Goal: Information Seeking & Learning: Understand process/instructions

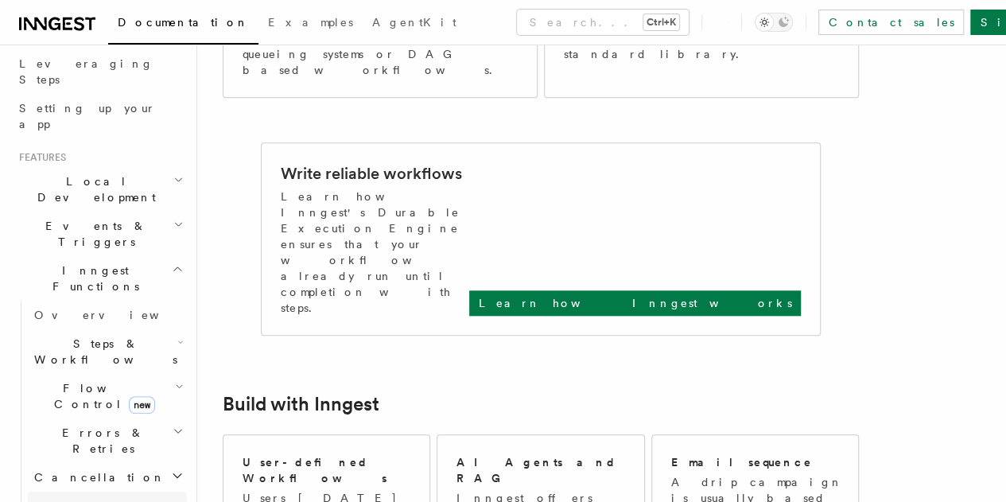
scroll to position [217, 0]
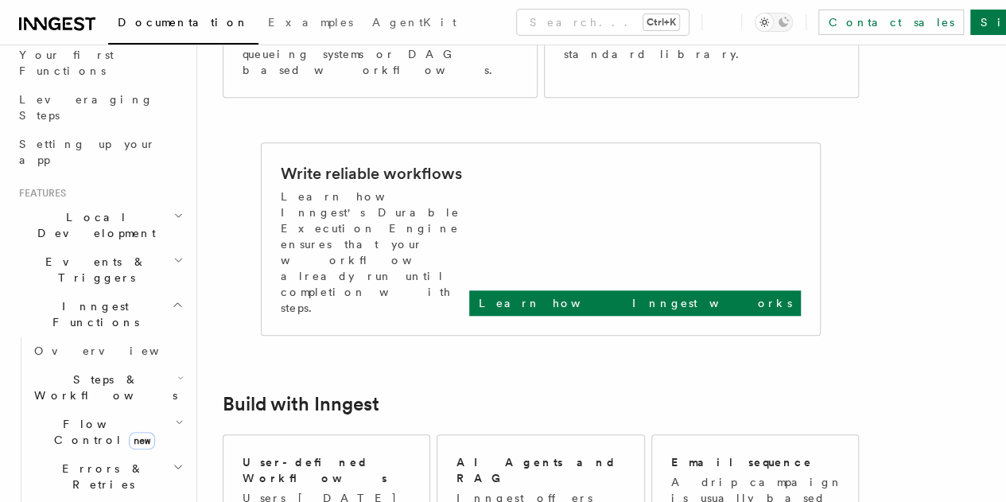
click at [137, 292] on h2 "Inngest Functions" at bounding box center [100, 314] width 174 height 45
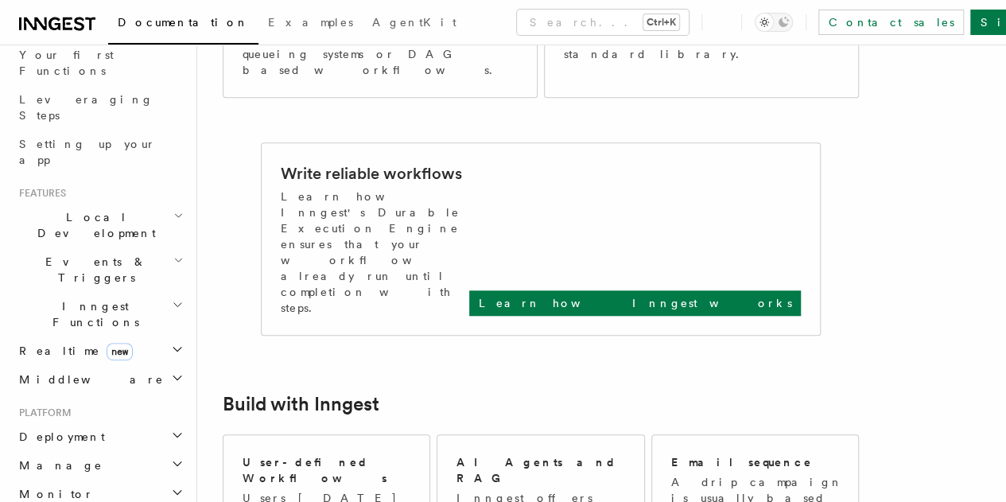
click at [137, 292] on h2 "Inngest Functions" at bounding box center [100, 314] width 174 height 45
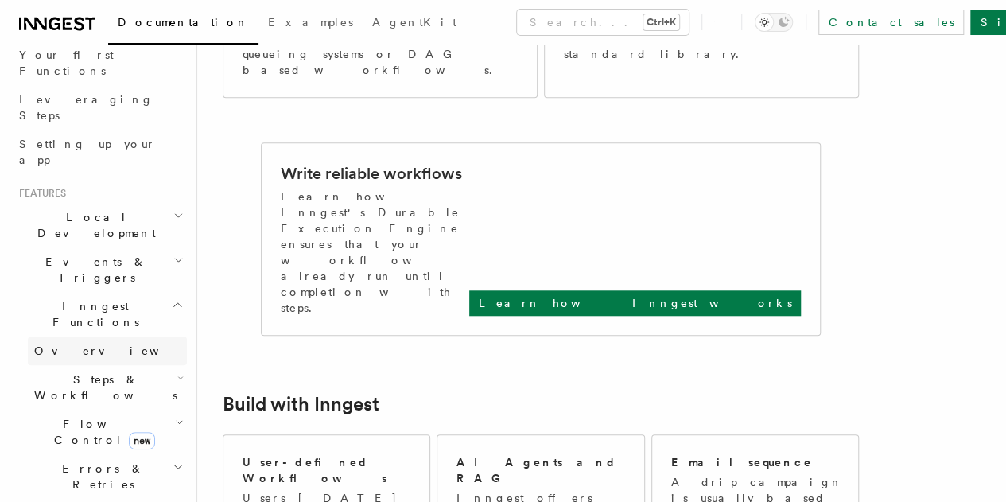
click at [101, 336] on link "Overview" at bounding box center [107, 350] width 159 height 29
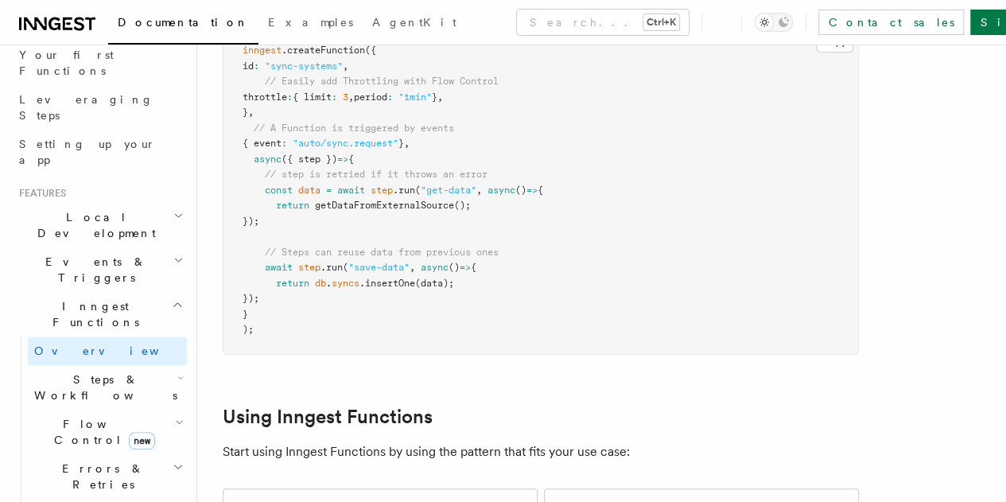
scroll to position [562, 0]
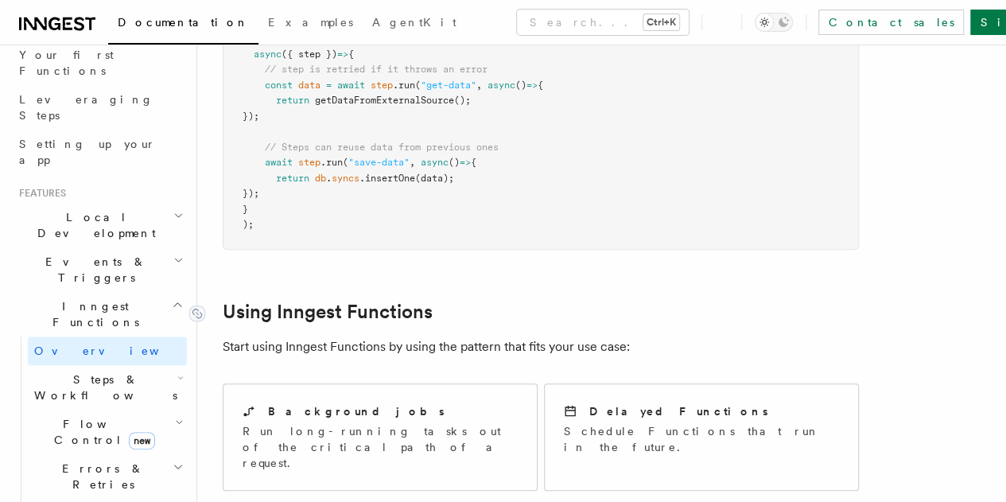
click at [401, 301] on link "Using Inngest Functions" at bounding box center [328, 312] width 210 height 22
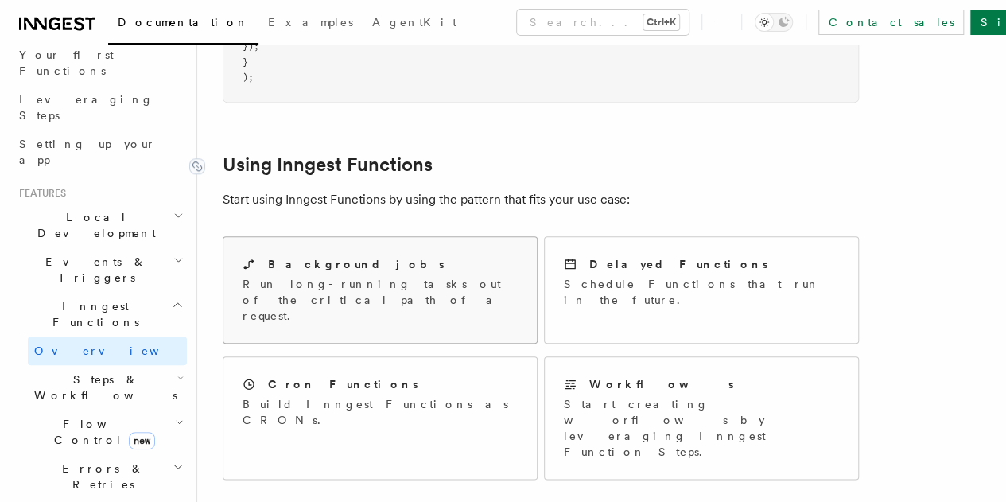
scroll to position [721, 0]
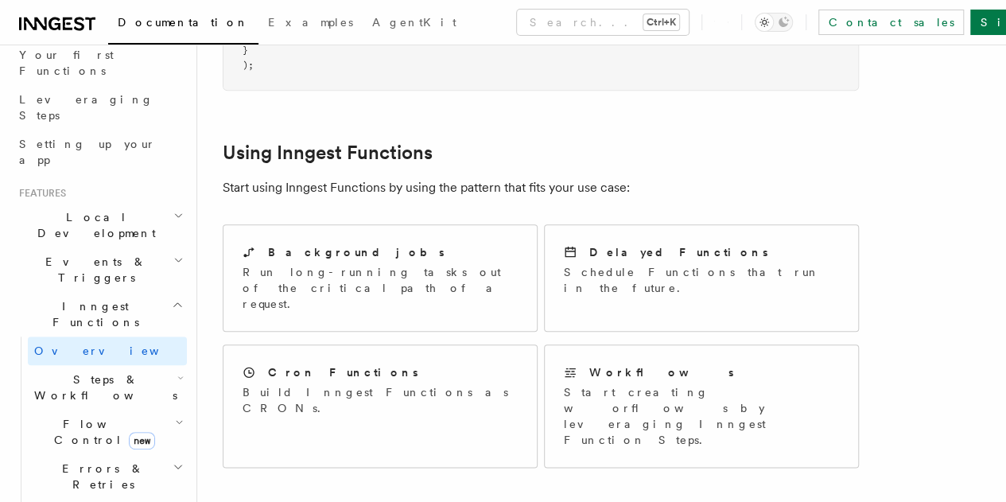
click at [73, 371] on span "Steps & Workflows" at bounding box center [103, 387] width 150 height 32
click at [78, 446] on span "Function steps" at bounding box center [110, 452] width 122 height 13
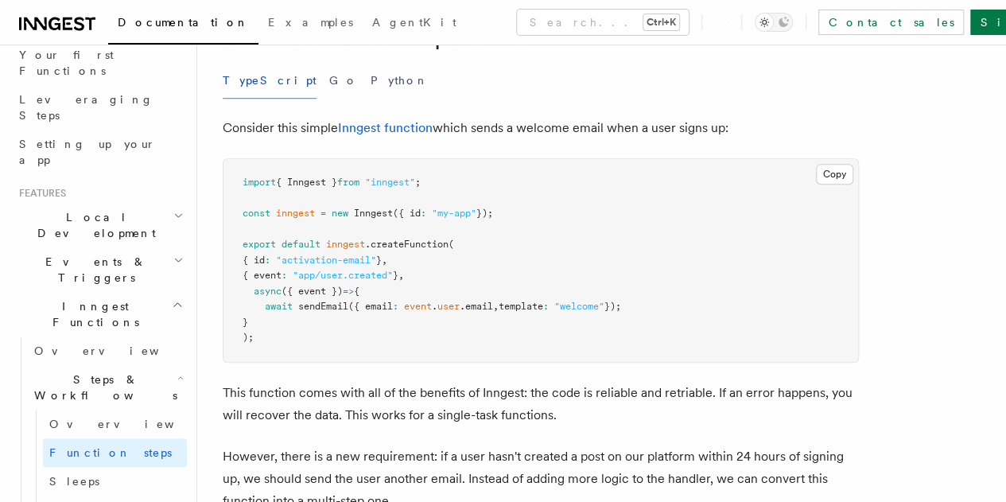
scroll to position [500, 0]
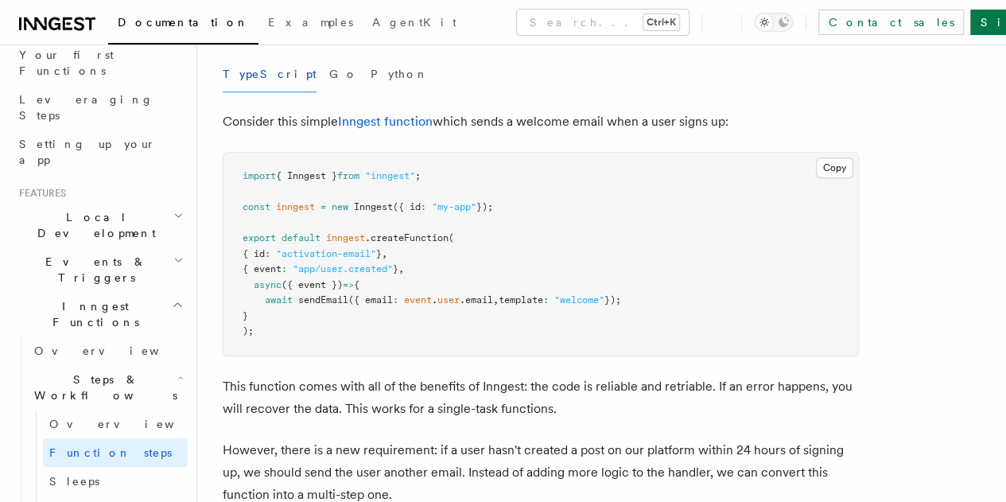
scroll to position [555, 0]
click at [329, 91] on button "Go" at bounding box center [343, 74] width 29 height 36
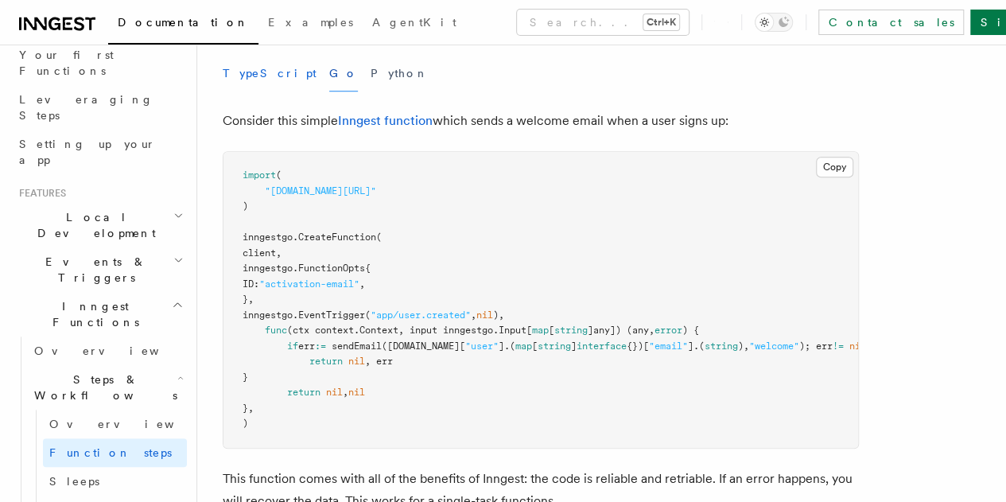
click at [227, 91] on button "TypeScript" at bounding box center [270, 74] width 94 height 36
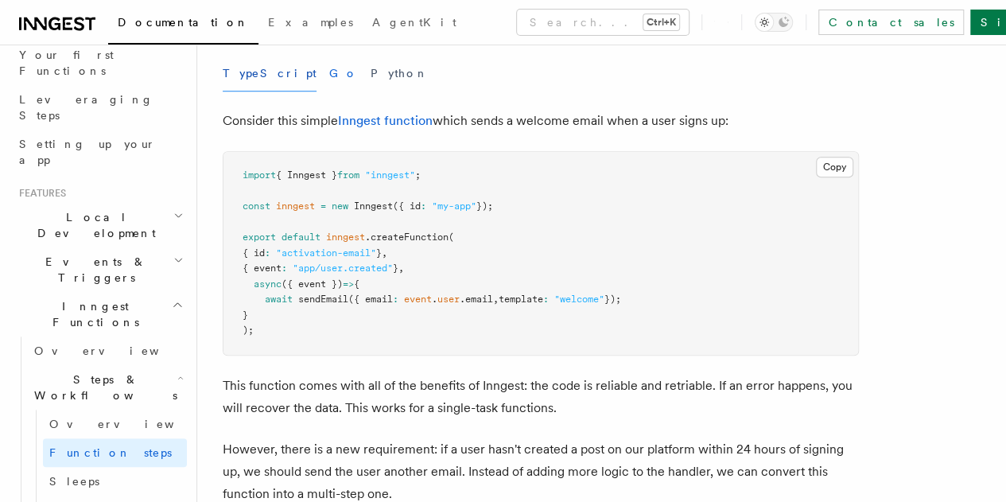
click at [329, 91] on button "Go" at bounding box center [343, 74] width 29 height 36
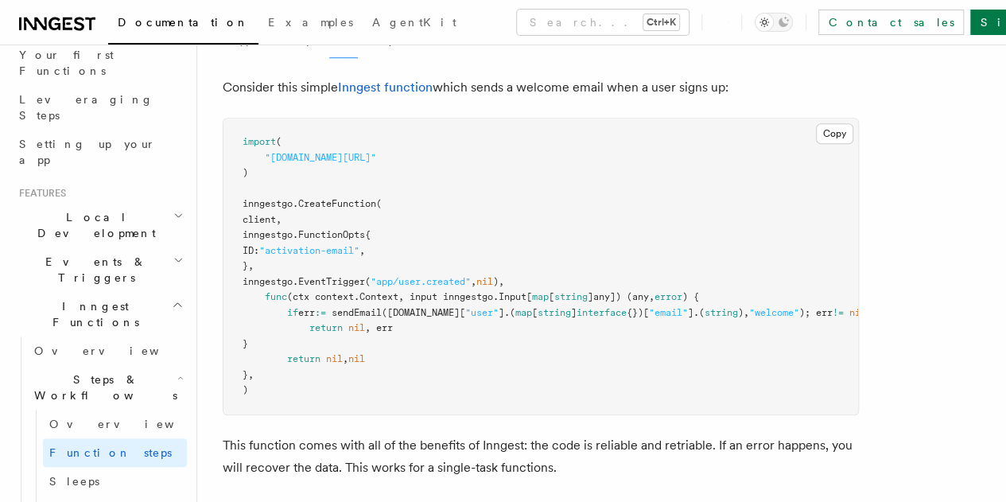
scroll to position [588, 0]
click at [247, 59] on button "TypeScript" at bounding box center [270, 41] width 94 height 36
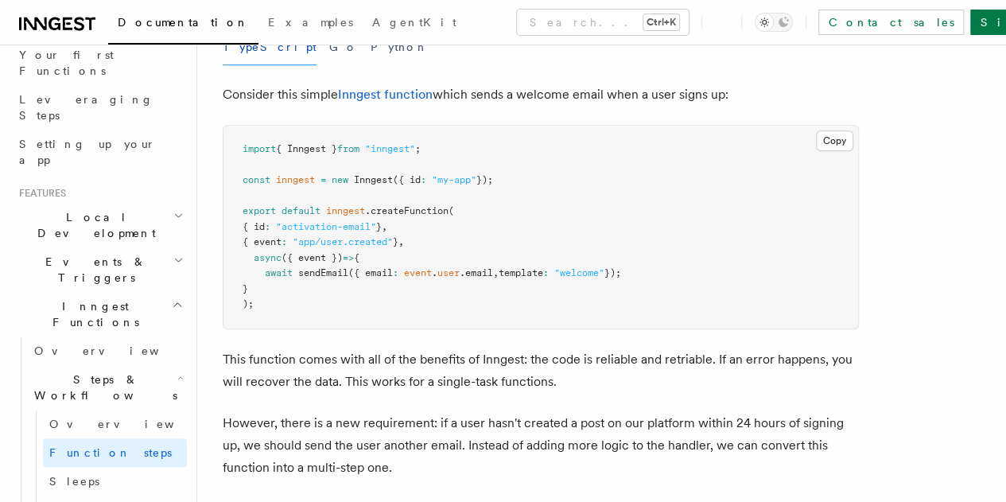
scroll to position [581, 0]
click at [368, 186] on span "Inngest" at bounding box center [373, 180] width 39 height 11
click at [495, 213] on pre "import { Inngest } from "inngest" ; const inngest = new Inngest ({ id : "my-app…" at bounding box center [540, 227] width 635 height 203
click at [415, 186] on span "({ id" at bounding box center [407, 180] width 28 height 11
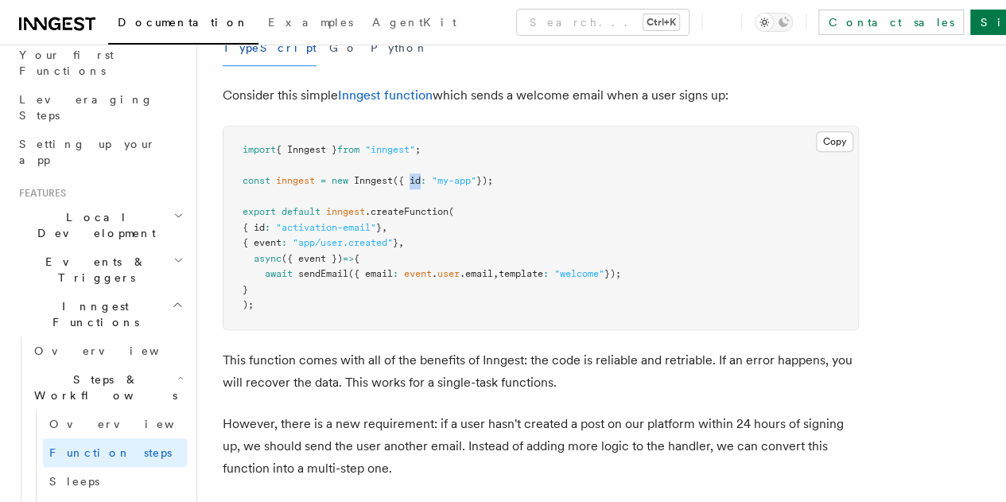
click at [415, 186] on span "({ id" at bounding box center [407, 180] width 28 height 11
click at [493, 186] on span "});" at bounding box center [484, 180] width 17 height 11
click at [553, 236] on pre "import { Inngest } from "inngest" ; const inngest = new Inngest ({ id : "my-app…" at bounding box center [540, 227] width 635 height 203
click at [302, 217] on span "default" at bounding box center [301, 211] width 39 height 11
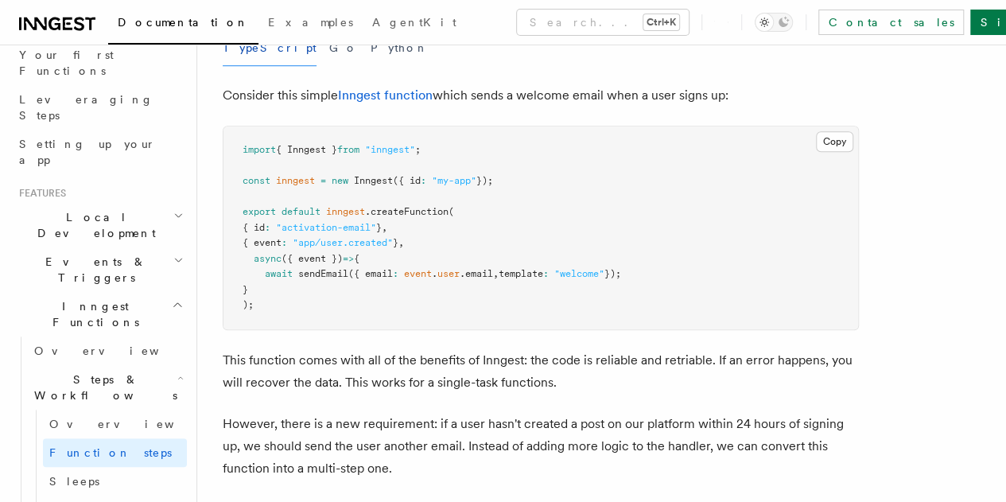
click at [355, 217] on span "inngest" at bounding box center [345, 211] width 39 height 11
click at [517, 266] on pre "import { Inngest } from "inngest" ; const inngest = new Inngest ({ id : "my-app…" at bounding box center [540, 227] width 635 height 203
click at [581, 279] on pre "import { Inngest } from "inngest" ; const inngest = new Inngest ({ id : "my-app…" at bounding box center [540, 227] width 635 height 203
drag, startPoint x: 253, startPoint y: 251, endPoint x: 426, endPoint y: 263, distance: 173.8
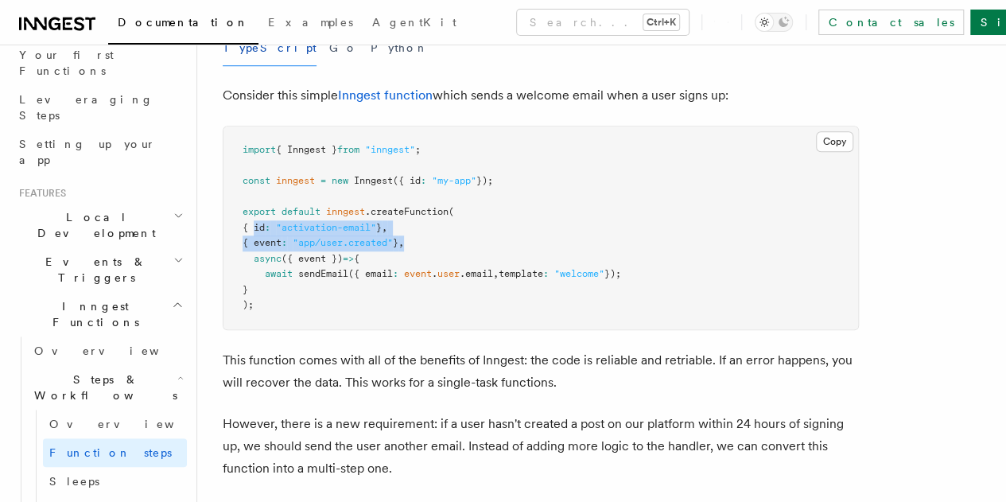
click at [426, 263] on pre "import { Inngest } from "inngest" ; const inngest = new Inngest ({ id : "my-app…" at bounding box center [540, 227] width 635 height 203
copy code "{ id : "activation-email" } , { event : "app/user.created" } ,"
click at [483, 266] on pre "import { Inngest } from "inngest" ; const inngest = new Inngest ({ id : "my-app…" at bounding box center [540, 227] width 635 height 203
drag, startPoint x: 252, startPoint y: 251, endPoint x: 425, endPoint y: 263, distance: 173.8
click at [425, 263] on pre "import { Inngest } from "inngest" ; const inngest = new Inngest ({ id : "my-app…" at bounding box center [540, 227] width 635 height 203
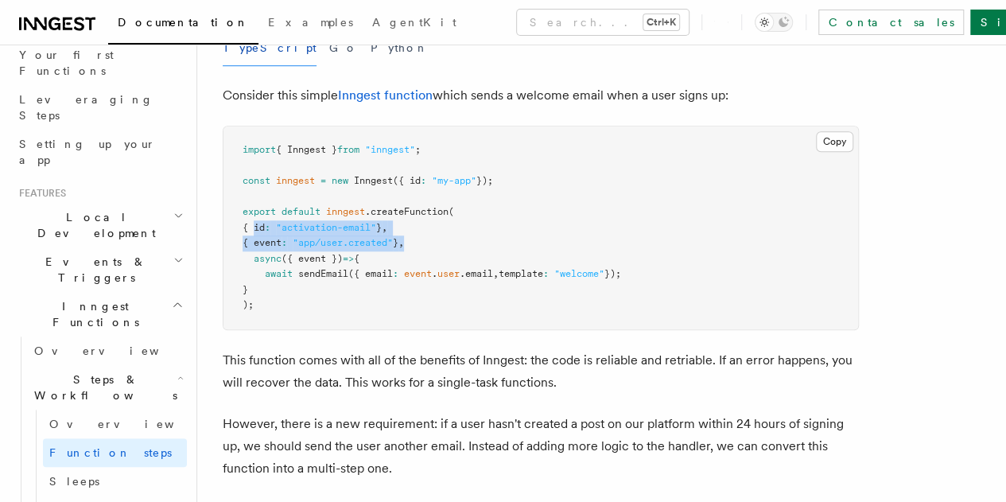
copy code "{ id : "activation-email" } , { event : "app/user.created" } ,"
click at [466, 248] on pre "import { Inngest } from "inngest" ; const inngest = new Inngest ({ id : "my-app…" at bounding box center [540, 227] width 635 height 203
click at [359, 279] on span "({ email" at bounding box center [370, 273] width 45 height 11
click at [321, 255] on pre "import { Inngest } from "inngest" ; const inngest = new Inngest ({ id : "my-app…" at bounding box center [540, 227] width 635 height 203
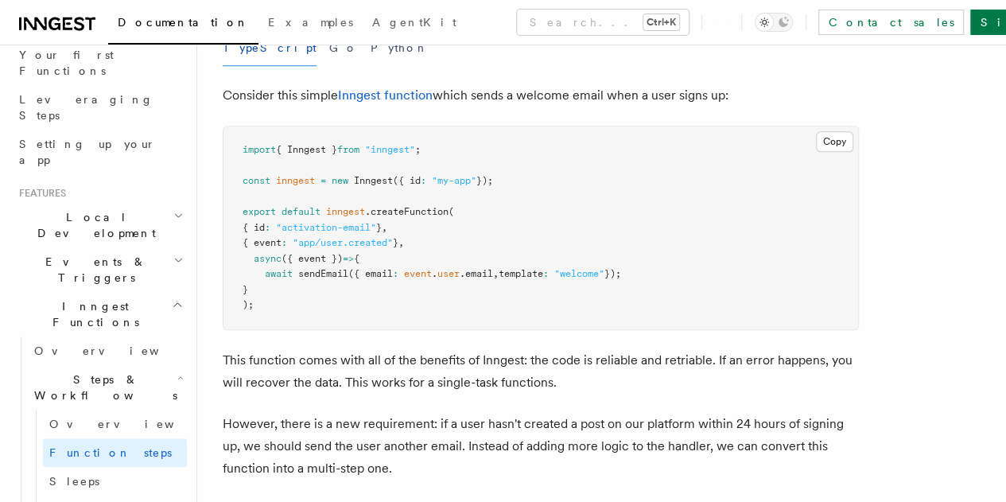
click at [363, 233] on span ""activation-email"" at bounding box center [326, 227] width 100 height 11
click at [455, 257] on pre "import { Inngest } from "inngest" ; const inngest = new Inngest ({ id : "my-app…" at bounding box center [540, 227] width 635 height 203
click at [350, 248] on span ""app/user.created"" at bounding box center [343, 242] width 100 height 11
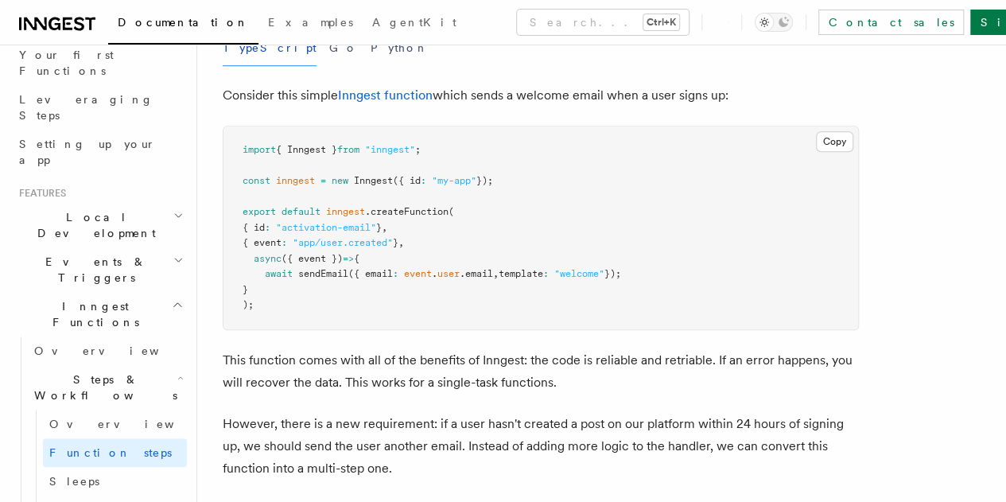
click at [391, 248] on span ""app/user.created"" at bounding box center [343, 242] width 100 height 11
click at [453, 271] on pre "import { Inngest } from "inngest" ; const inngest = new Inngest ({ id : "my-app…" at bounding box center [540, 227] width 635 height 203
click at [419, 217] on span ".createFunction" at bounding box center [407, 211] width 84 height 11
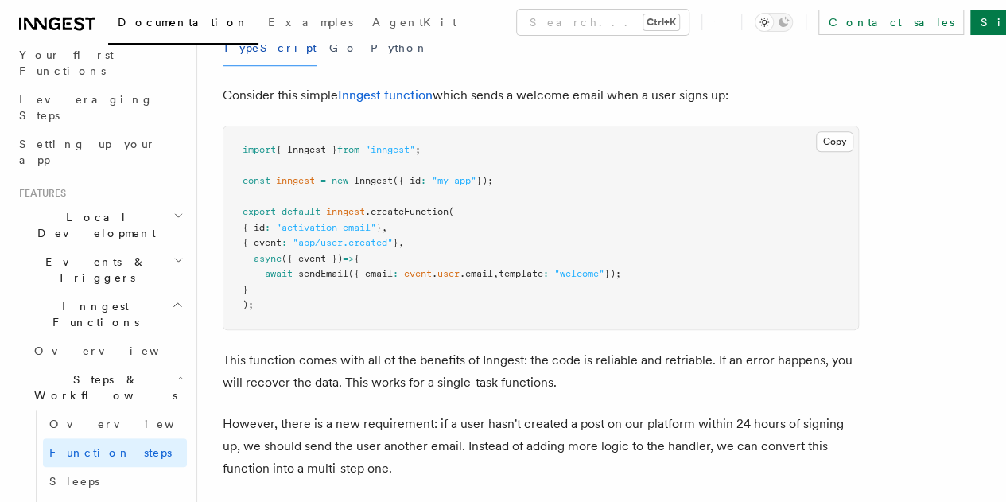
click at [449, 261] on pre "import { Inngest } from "inngest" ; const inngest = new Inngest ({ id : "my-app…" at bounding box center [540, 227] width 635 height 203
click at [279, 248] on span "{ event" at bounding box center [262, 242] width 39 height 11
click at [434, 279] on pre "import { Inngest } from "inngest" ; const inngest = new Inngest ({ id : "my-app…" at bounding box center [540, 227] width 635 height 203
drag, startPoint x: 263, startPoint y: 311, endPoint x: 243, endPoint y: 281, distance: 36.2
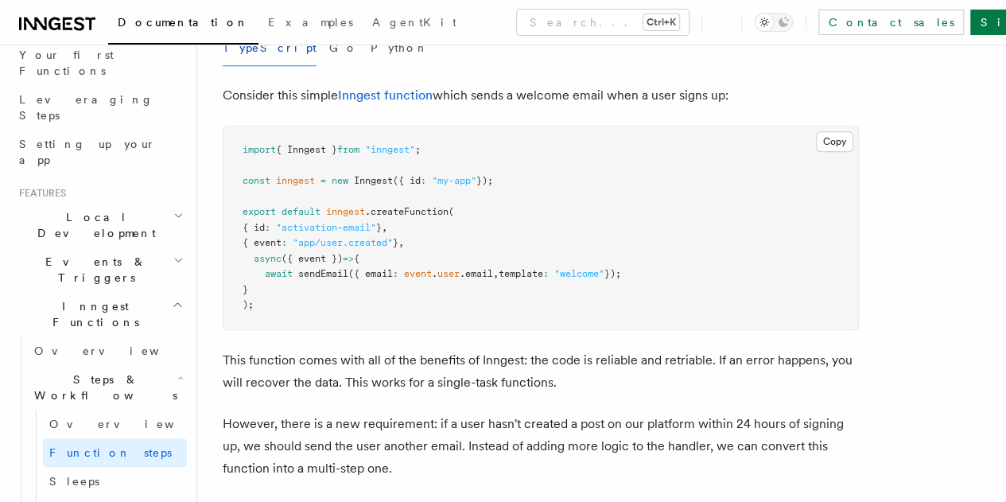
click at [243, 281] on pre "import { Inngest } from "inngest" ; const inngest = new Inngest ({ id : "my-app…" at bounding box center [540, 227] width 635 height 203
copy code "async ({ event }) => { await sendEmail ({ email : event . user .email , templat…"
